Goal: Information Seeking & Learning: Learn about a topic

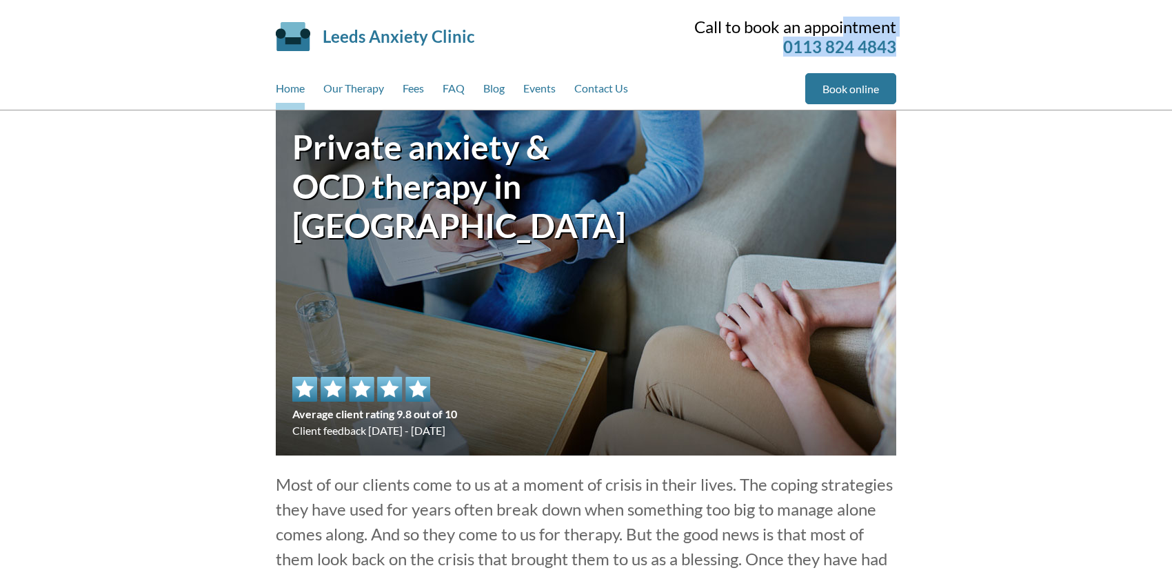
drag, startPoint x: 696, startPoint y: 24, endPoint x: 897, endPoint y: 52, distance: 202.7
click at [897, 52] on div "Leeds Anxiety Clinic Skip to main content Call to book an appointment 0113 824 …" at bounding box center [586, 55] width 654 height 110
copy div "Call to book an appointment 0113 824 4843"
click at [614, 90] on link "Contact Us" at bounding box center [601, 91] width 54 height 37
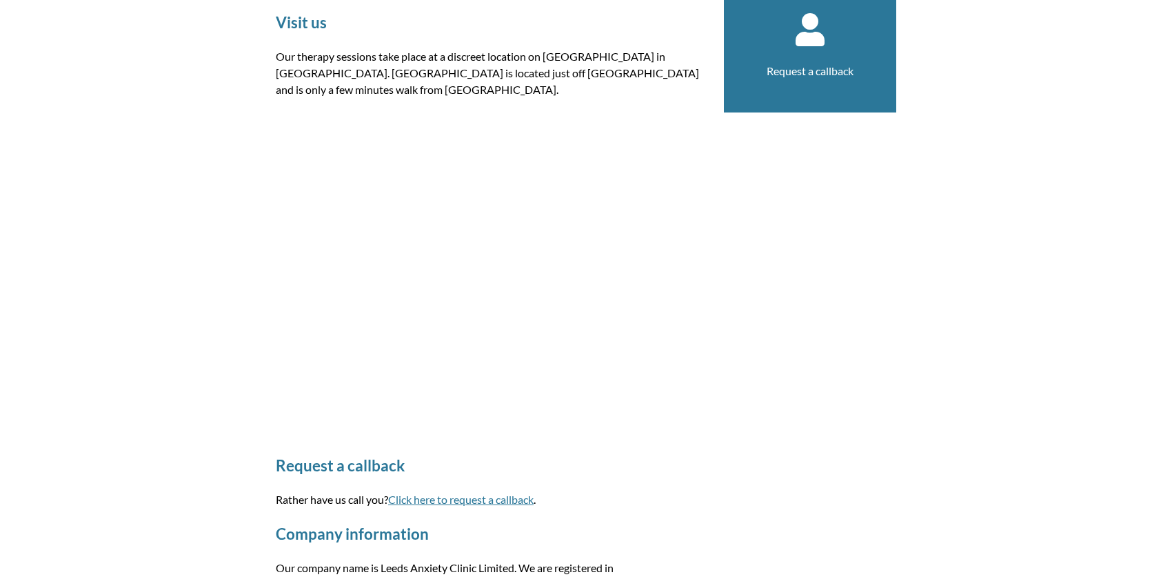
scroll to position [276, 0]
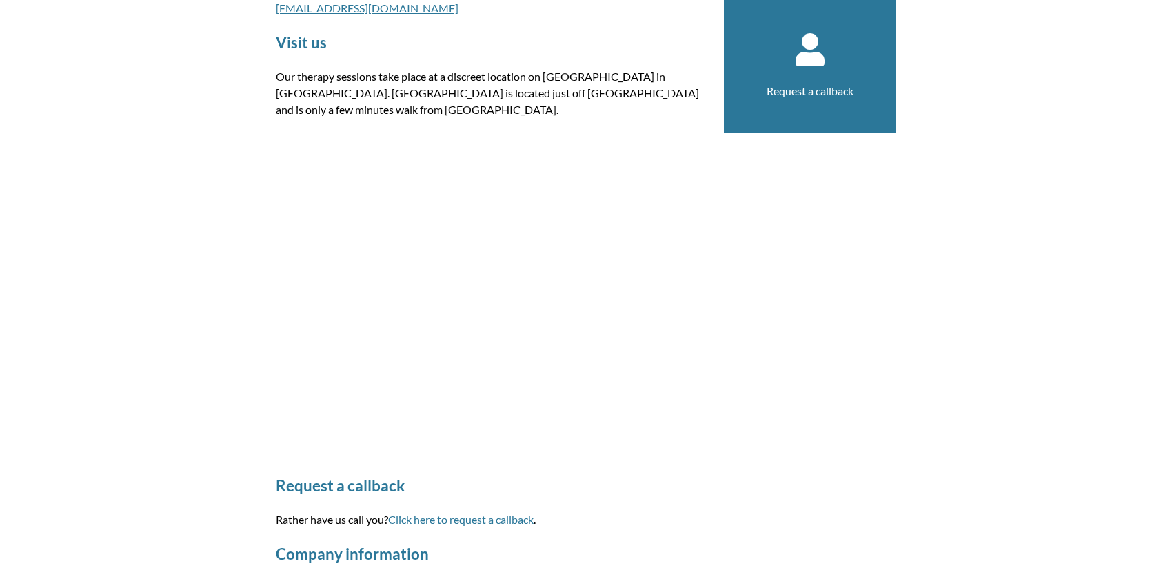
click at [811, 95] on link "Request a callback" at bounding box center [810, 90] width 87 height 13
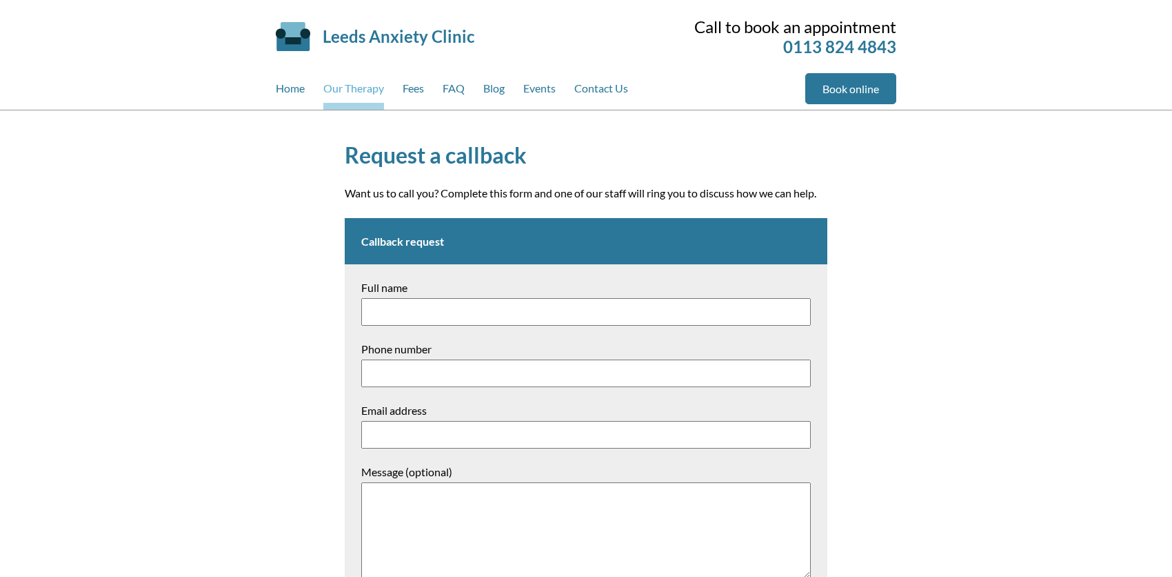
click at [351, 91] on link "Our Therapy" at bounding box center [353, 91] width 61 height 37
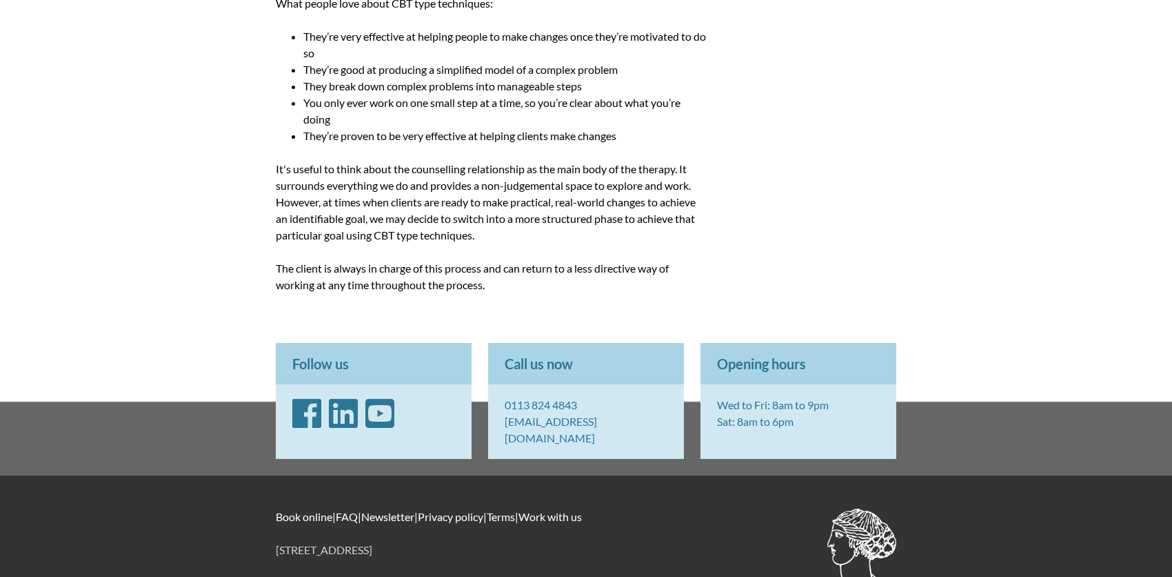
scroll to position [1503, 0]
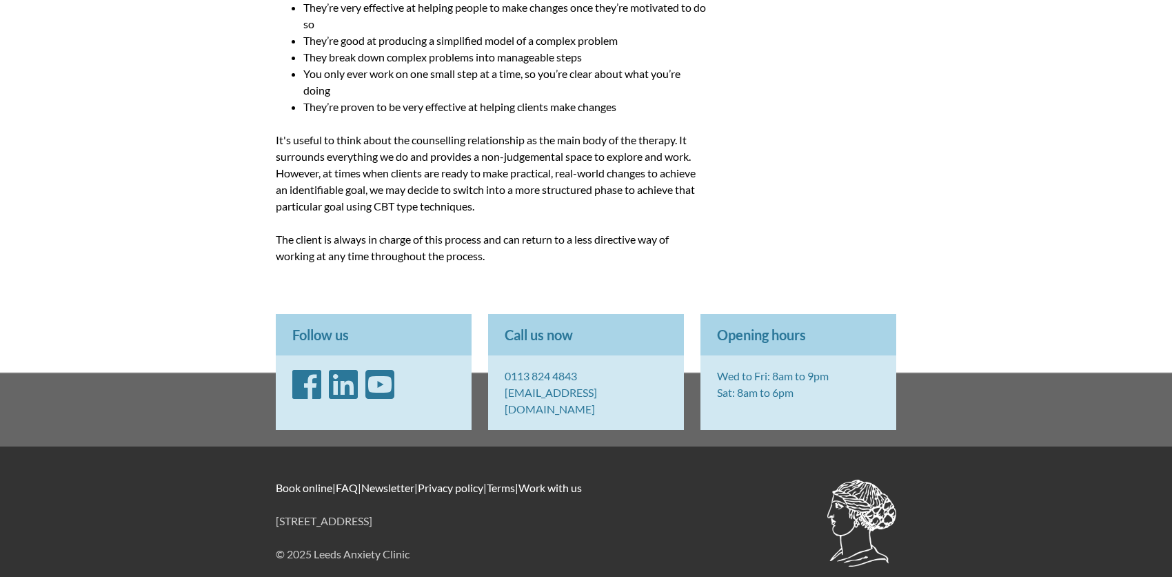
click at [357, 481] on link "FAQ" at bounding box center [347, 487] width 22 height 13
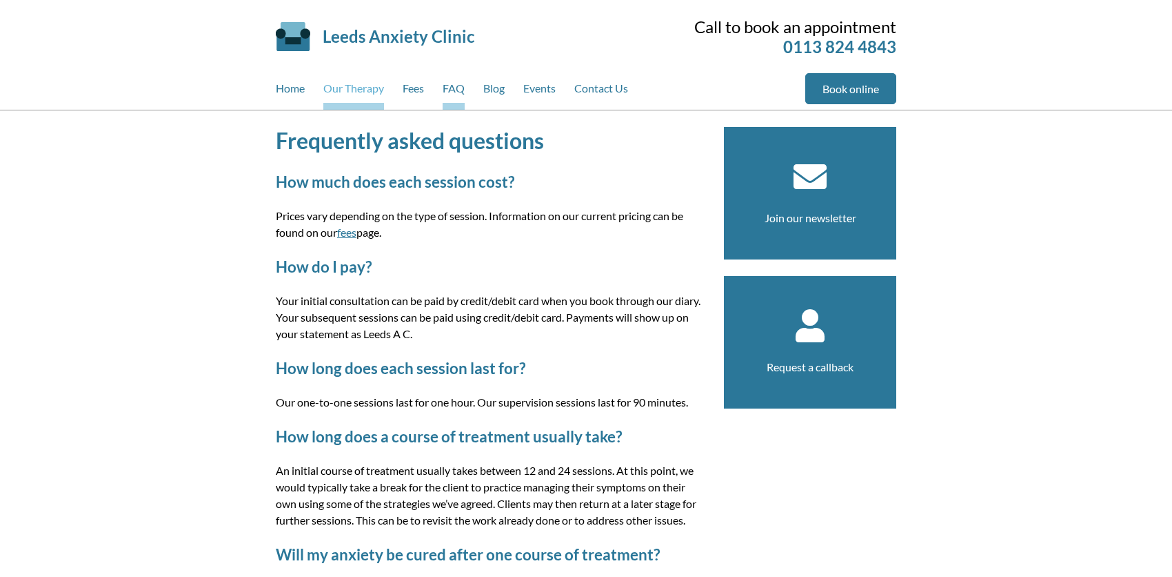
click at [352, 75] on link "Our Therapy" at bounding box center [353, 91] width 61 height 37
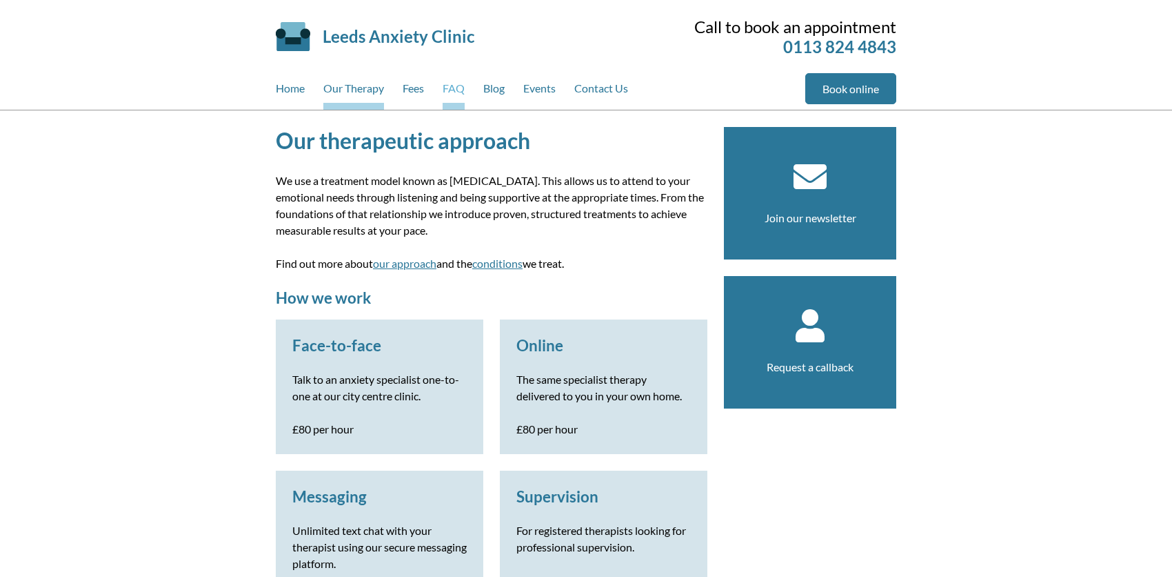
click at [454, 86] on link "FAQ" at bounding box center [454, 91] width 22 height 37
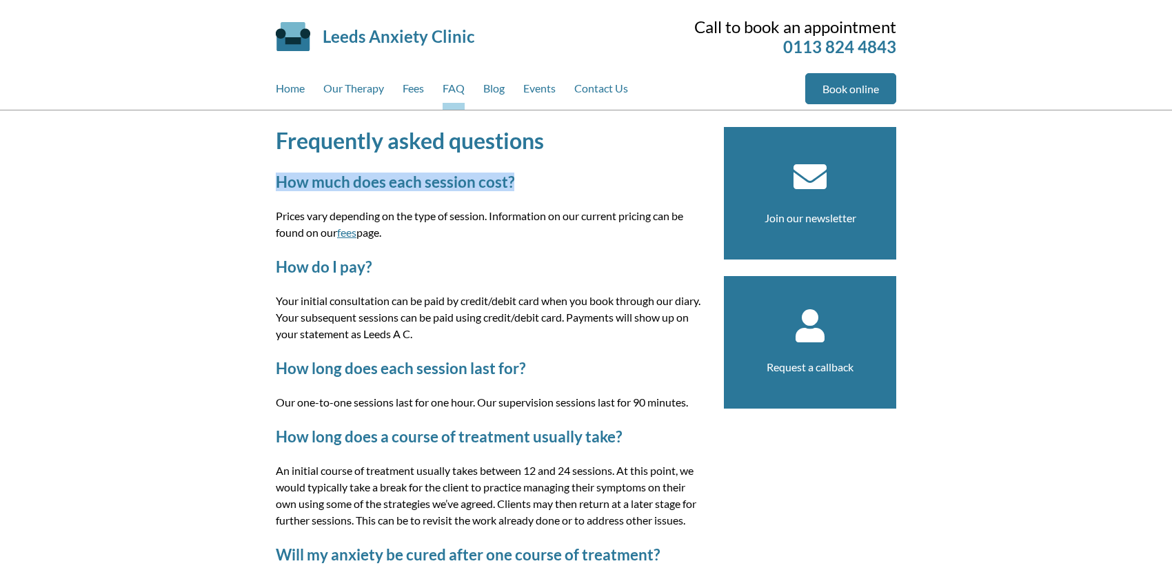
drag, startPoint x: 276, startPoint y: 179, endPoint x: 516, endPoint y: 185, distance: 240.1
click at [516, 185] on h2 "How much does each session cost?" at bounding box center [492, 181] width 432 height 19
copy h2 "How much does each session cost?"
drag, startPoint x: 277, startPoint y: 261, endPoint x: 372, endPoint y: 266, distance: 95.3
click at [372, 266] on h2 "How do I pay?" at bounding box center [492, 266] width 432 height 19
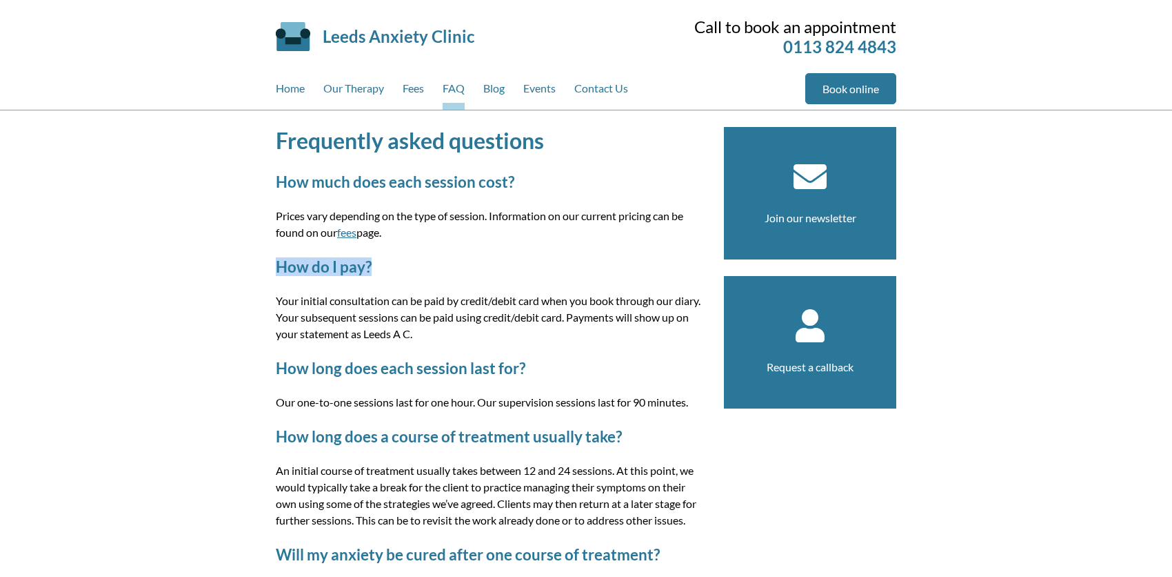
copy h2 "How do I pay?"
drag, startPoint x: 277, startPoint y: 361, endPoint x: 525, endPoint y: 365, distance: 248.3
click at [525, 365] on h2 "How long does each session last for?" at bounding box center [492, 368] width 432 height 19
copy h2 "How long does each session last for?"
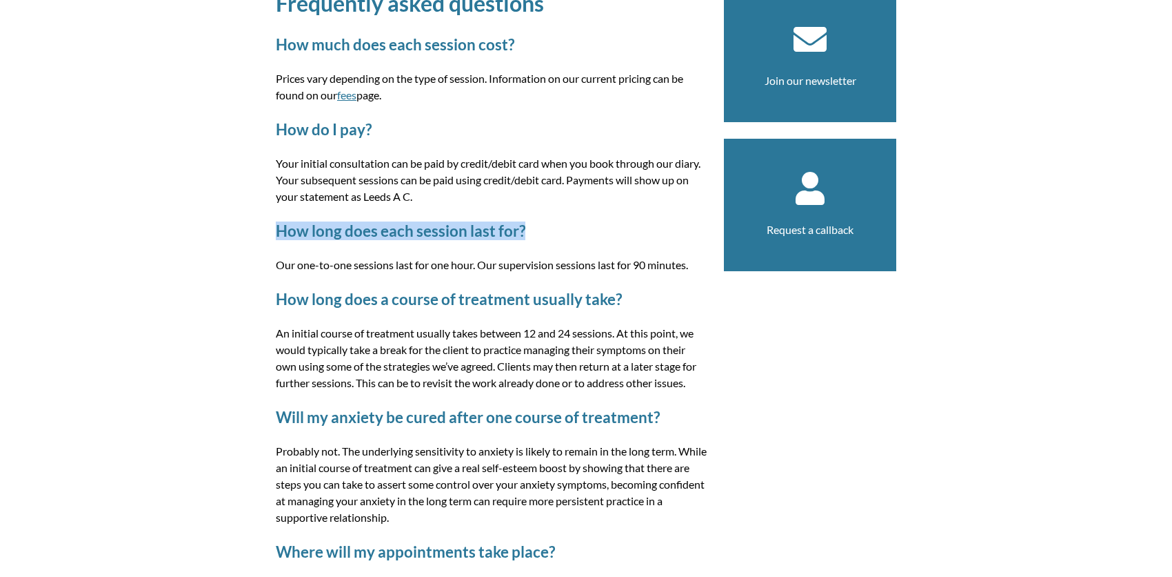
scroll to position [138, 0]
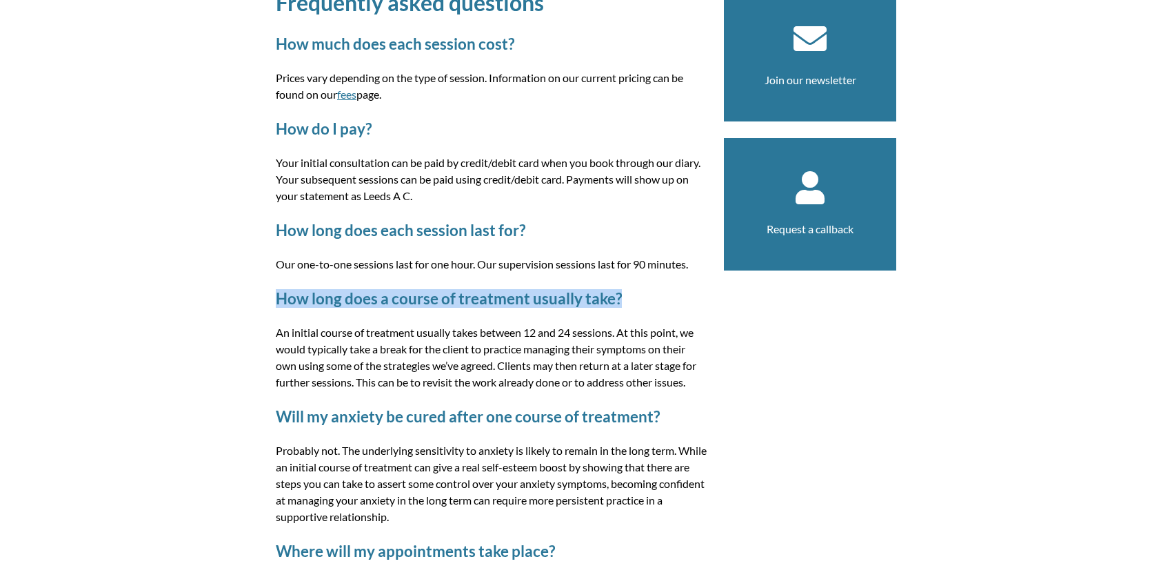
drag, startPoint x: 276, startPoint y: 292, endPoint x: 620, endPoint y: 297, distance: 344.2
click at [620, 297] on h2 "How long does a course of treatment usually take?" at bounding box center [492, 298] width 432 height 19
copy h2 "How long does a course of treatment usually take?"
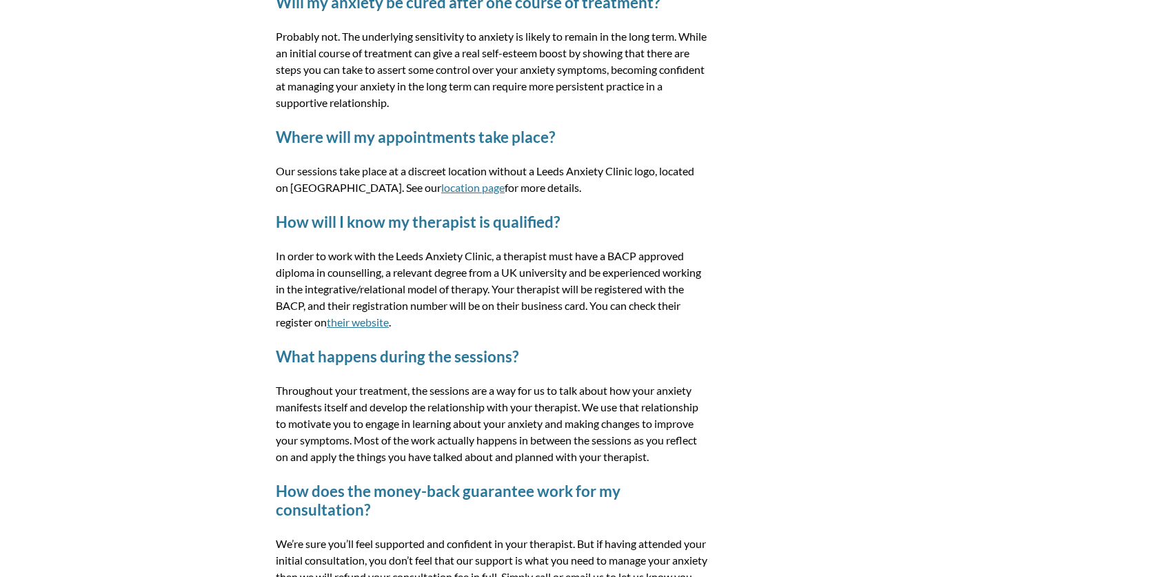
scroll to position [483, 0]
